Goal: Information Seeking & Learning: Understand process/instructions

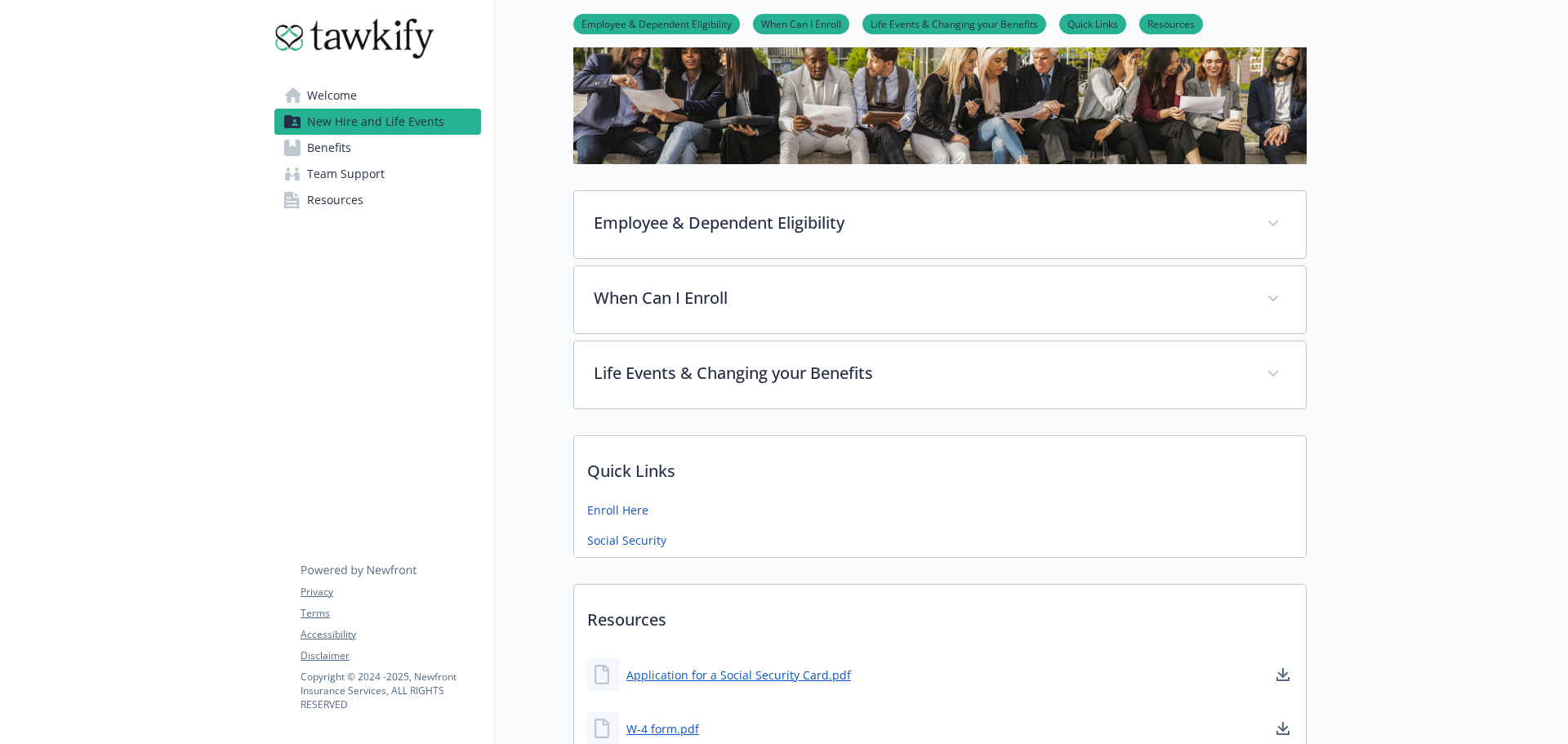
scroll to position [164, 0]
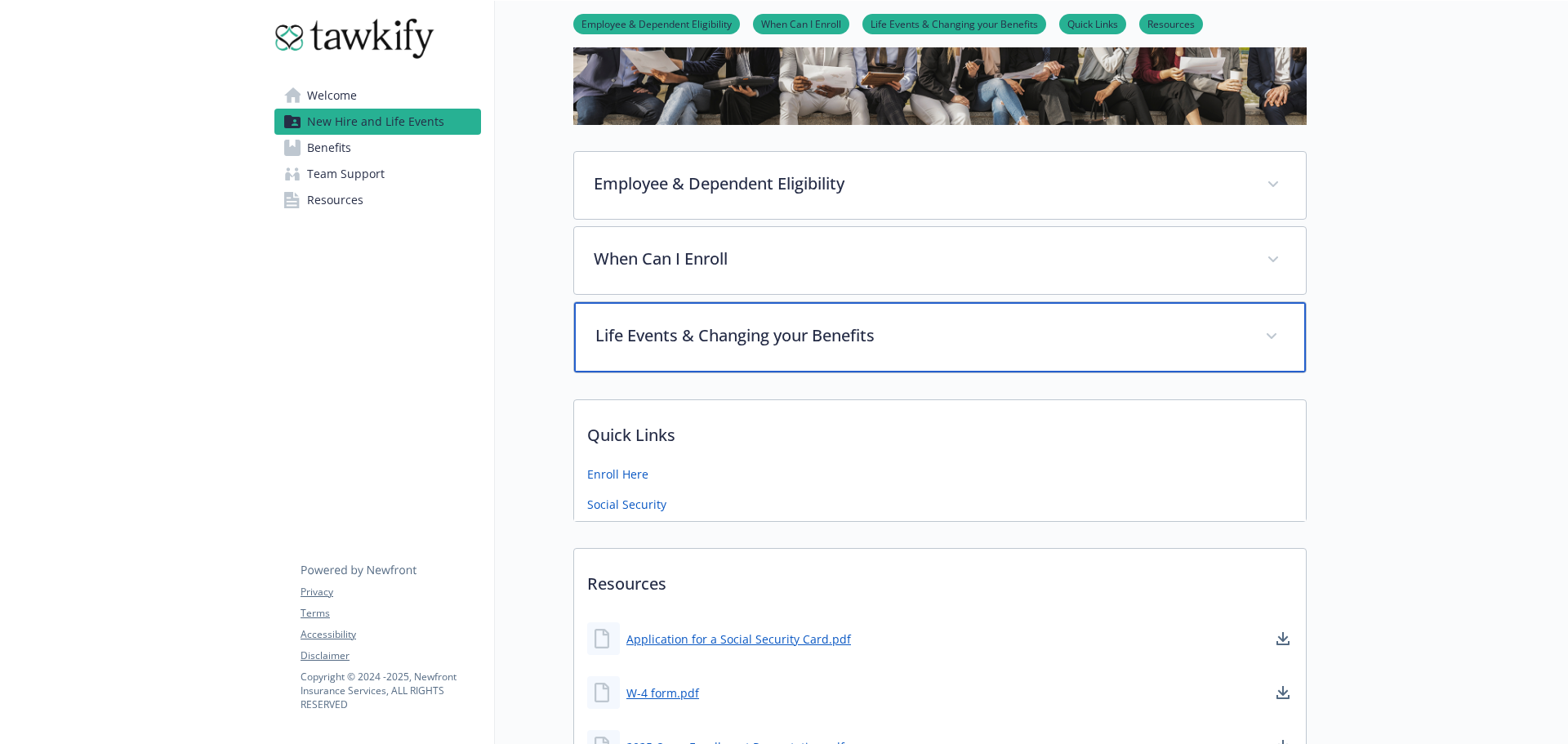
click at [816, 339] on p "Life Events & Changing your Benefits" at bounding box center [920, 336] width 650 height 25
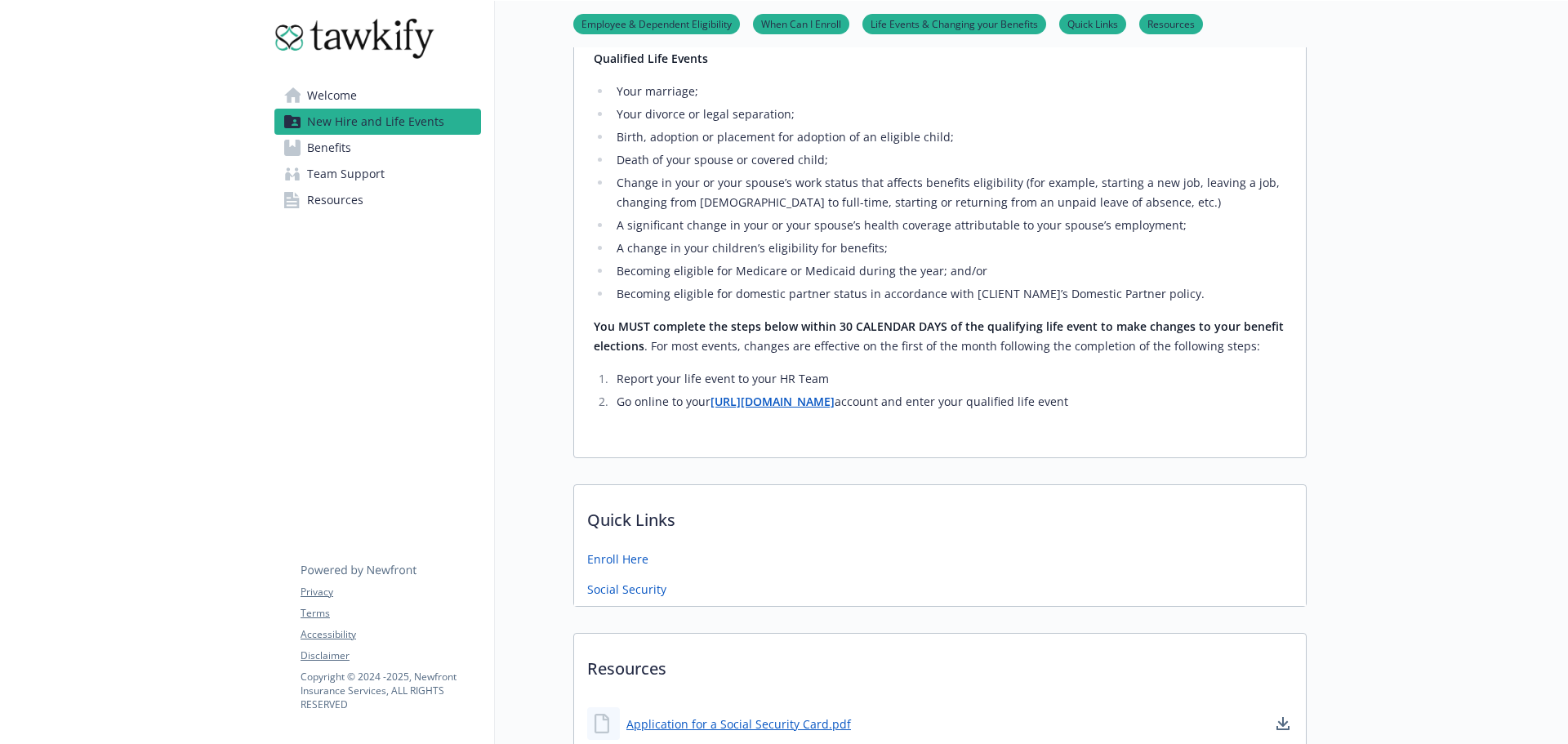
scroll to position [408, 0]
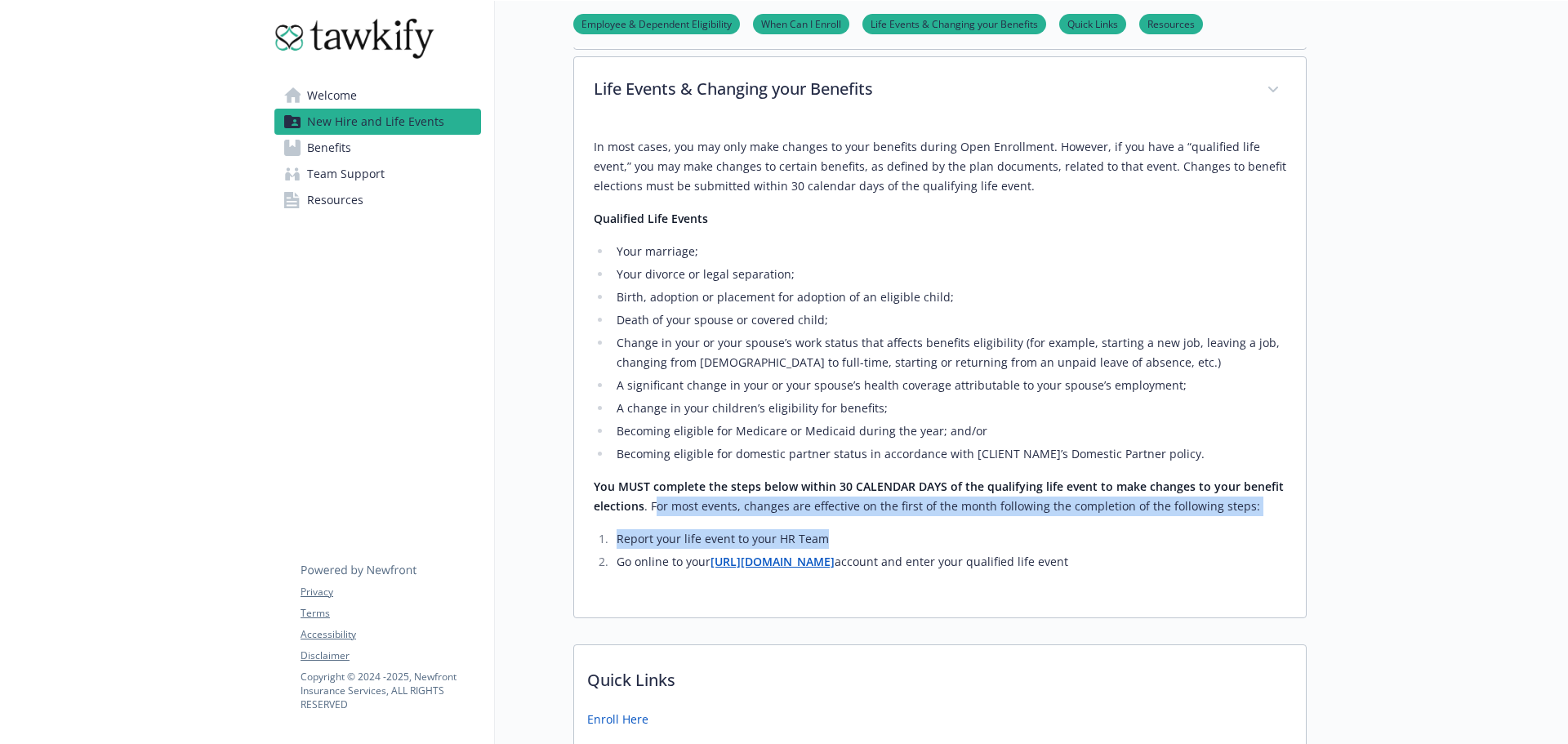
drag, startPoint x: 654, startPoint y: 505, endPoint x: 1123, endPoint y: 530, distance: 469.7
click at [1123, 530] on div "In most cases, you may only make changes to your benefits during Open Enrollmen…" at bounding box center [940, 354] width 693 height 435
click at [1010, 508] on p "You MUST complete the steps below within 30 CALENDAR DAYS of the qualifying lif…" at bounding box center [940, 496] width 693 height 39
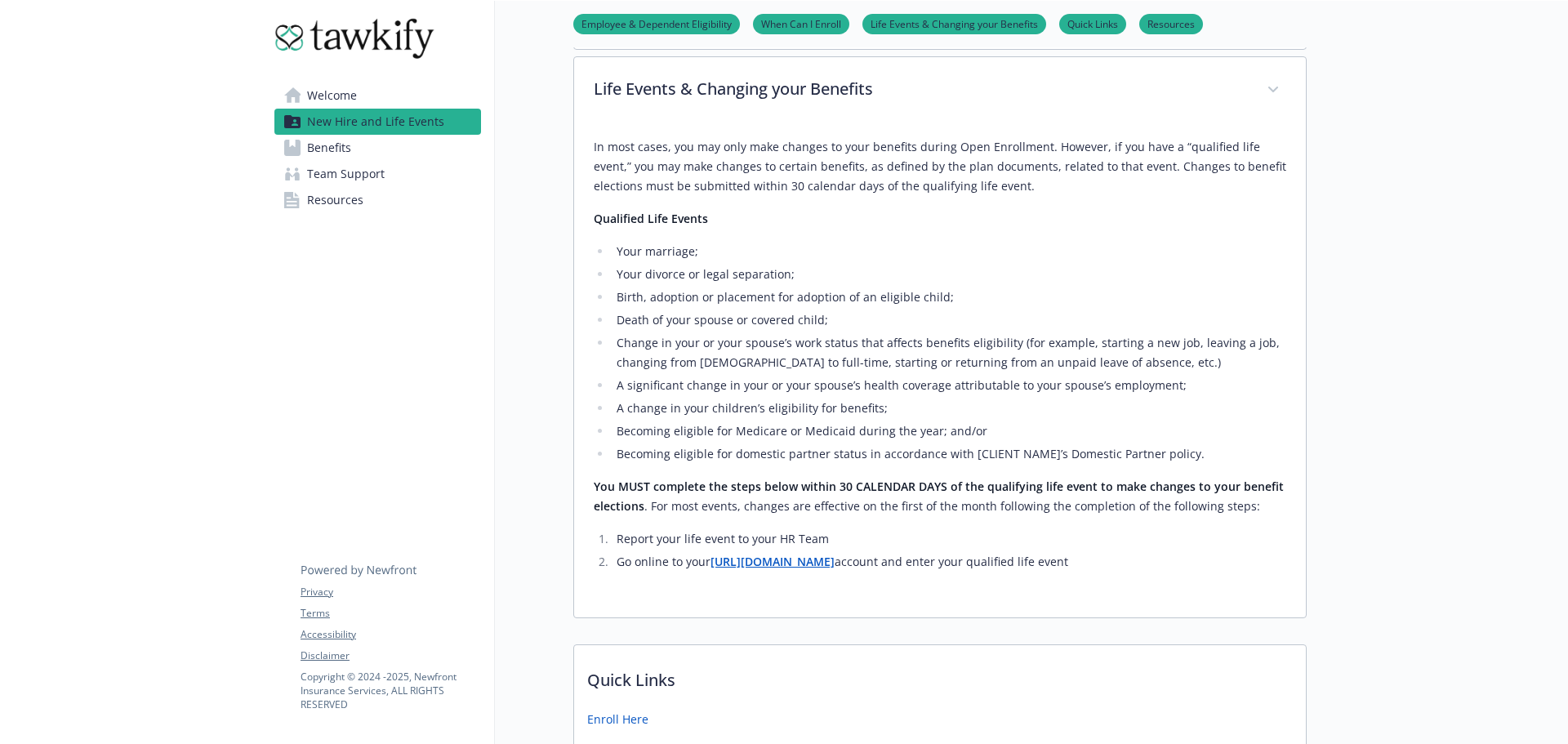
drag, startPoint x: 649, startPoint y: 500, endPoint x: 1205, endPoint y: 560, distance: 559.2
click at [1205, 561] on div "In most cases, you may only make changes to your benefits during Open Enrollmen…" at bounding box center [940, 354] width 693 height 435
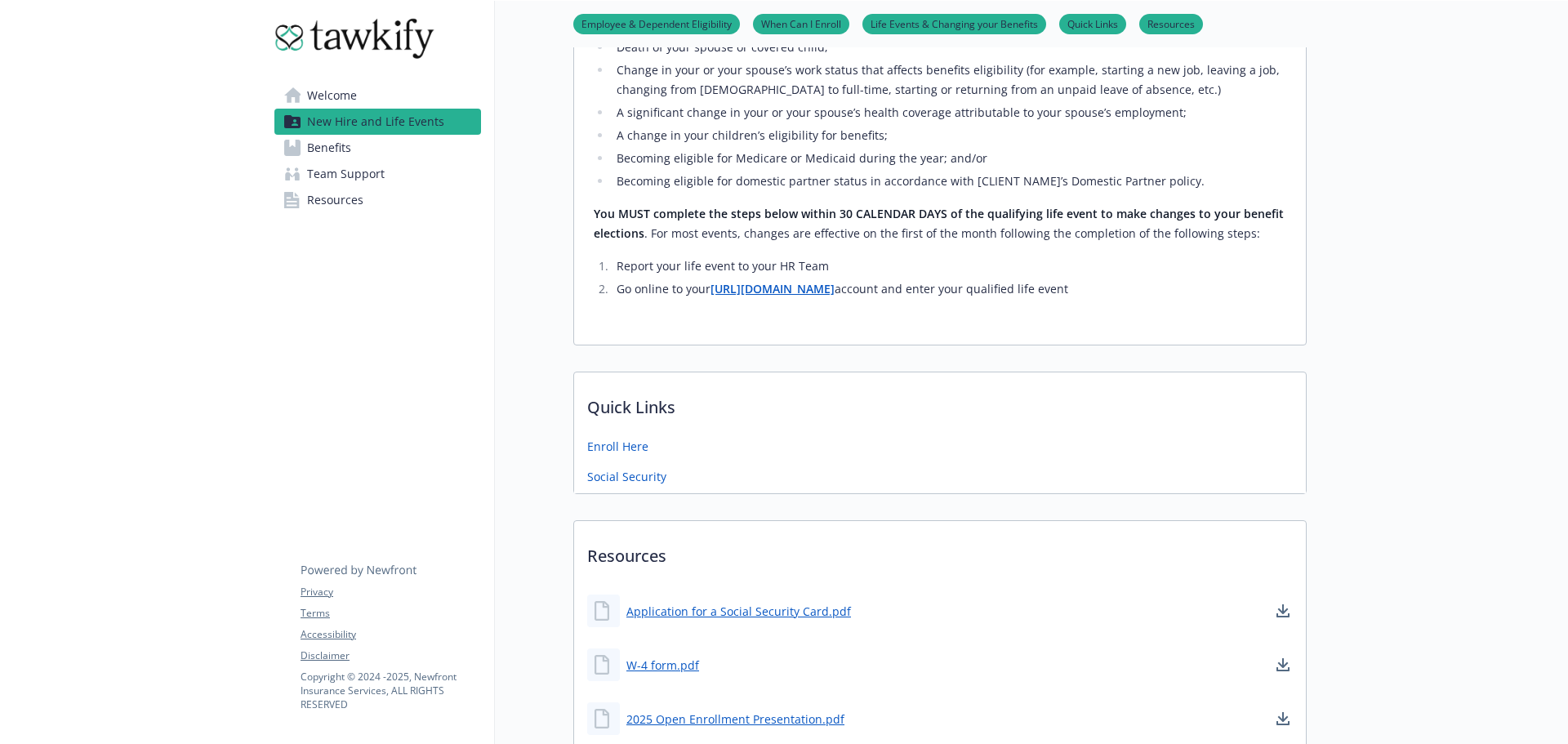
scroll to position [572, 0]
